Goal: Communication & Community: Connect with others

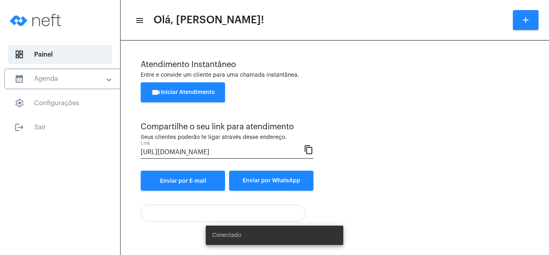
scroll to position [43, 0]
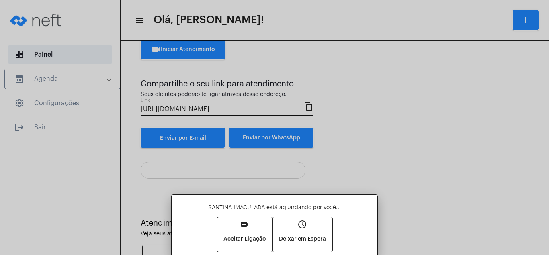
click at [241, 225] on mat-icon "video_call" at bounding box center [245, 225] width 10 height 10
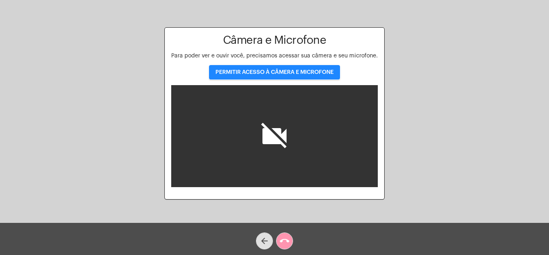
click at [293, 71] on span "PERMITIR ACESSO À CÂMERA E MICROFONE" at bounding box center [274, 73] width 118 height 6
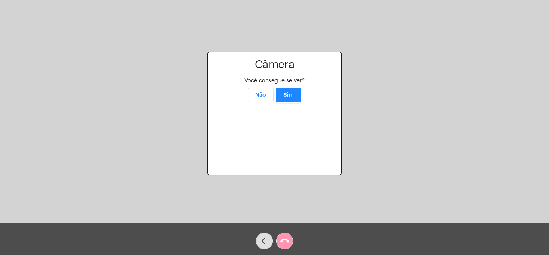
click at [289, 92] on span "Sim" at bounding box center [288, 95] width 10 height 6
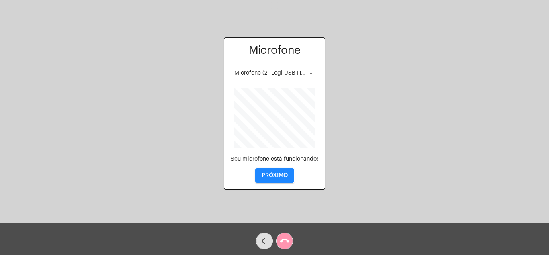
click at [279, 172] on button "PRÓXIMO" at bounding box center [274, 175] width 39 height 14
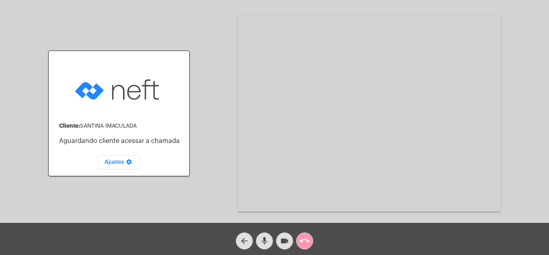
click at [307, 237] on mat-icon "call_end" at bounding box center [305, 241] width 10 height 10
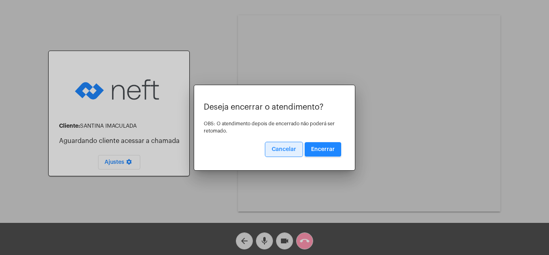
click at [331, 144] on button "Encerrar" at bounding box center [323, 149] width 37 height 14
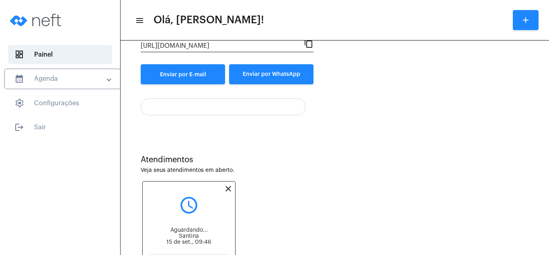
scroll to position [145, 0]
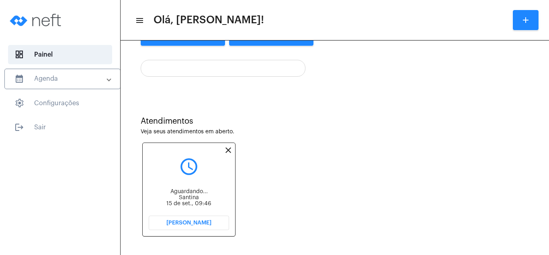
click at [201, 220] on span "[PERSON_NAME]" at bounding box center [188, 223] width 45 height 6
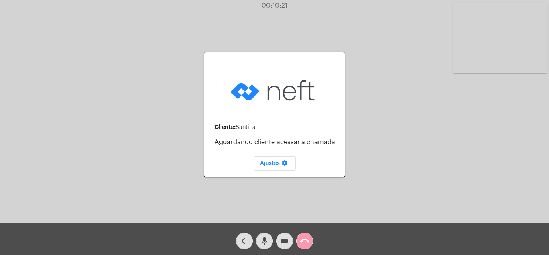
click at [303, 237] on mat-icon "call_end" at bounding box center [305, 241] width 10 height 10
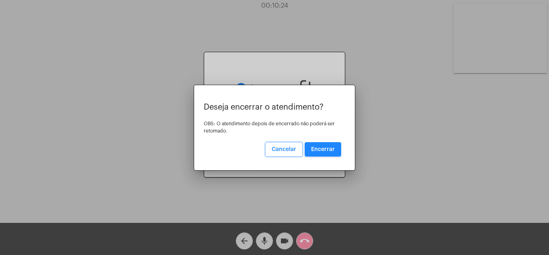
click at [319, 147] on span "Encerrar" at bounding box center [323, 150] width 24 height 6
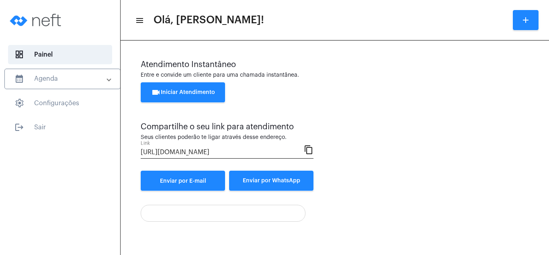
scroll to position [43, 0]
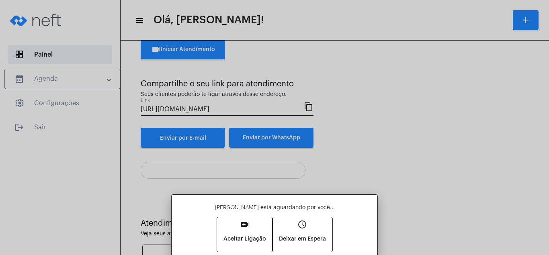
click at [244, 224] on mat-icon "video_call" at bounding box center [245, 225] width 10 height 10
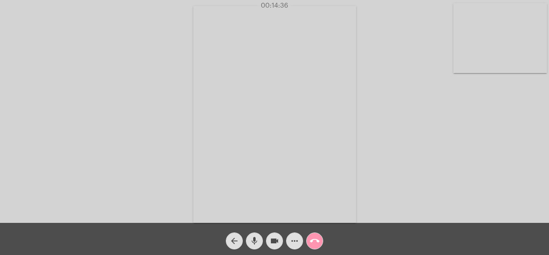
click at [385, 206] on div "Acessando Câmera e Microfone..." at bounding box center [274, 113] width 547 height 223
click at [384, 218] on div "Acessando Câmera e Microfone..." at bounding box center [274, 113] width 547 height 223
click at [388, 147] on div "Acessando Câmera e Microfone..." at bounding box center [274, 113] width 547 height 223
click at [315, 238] on mat-icon "call_end" at bounding box center [315, 241] width 10 height 10
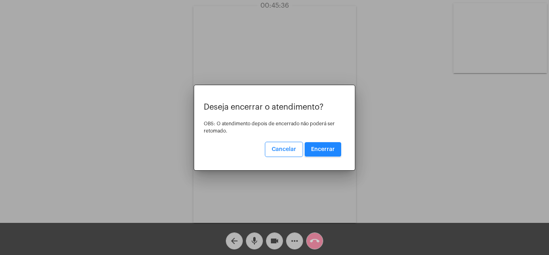
click at [325, 148] on span "Encerrar" at bounding box center [323, 150] width 24 height 6
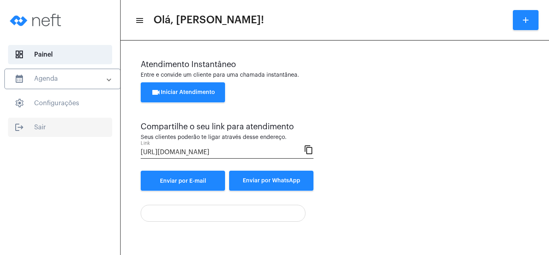
click at [39, 124] on span "logout Sair" at bounding box center [60, 127] width 104 height 19
